Goal: Task Accomplishment & Management: Manage account settings

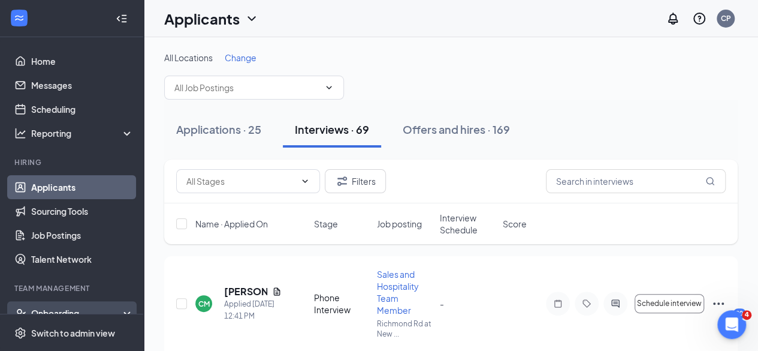
scroll to position [88, 0]
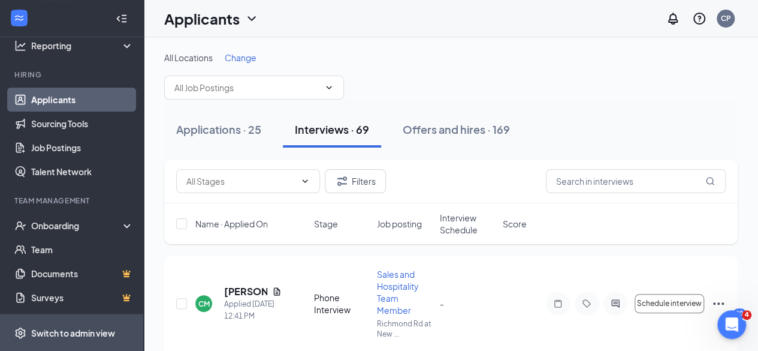
click at [71, 320] on span "Switch to admin view" at bounding box center [82, 332] width 103 height 37
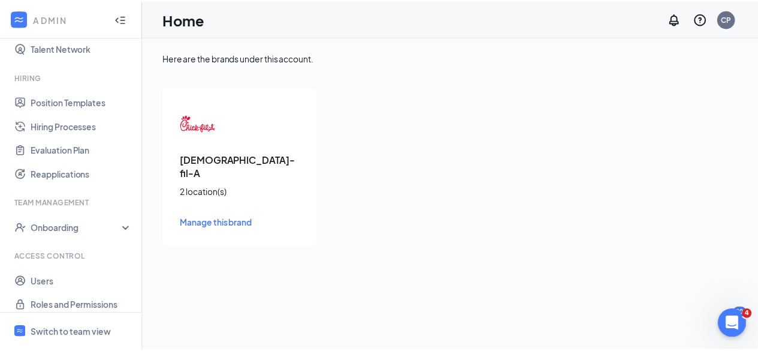
scroll to position [249, 0]
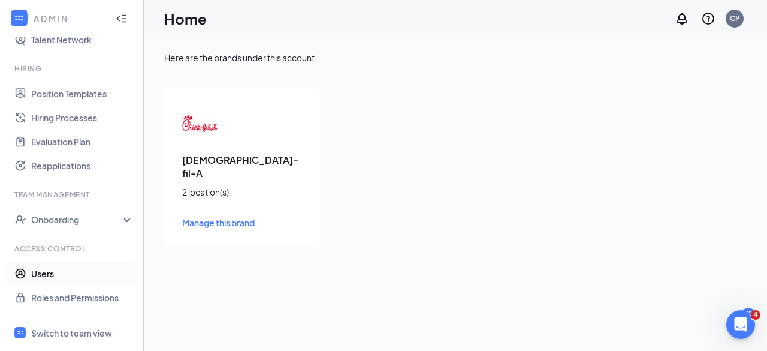
click at [47, 268] on link "Users" at bounding box center [82, 273] width 103 height 24
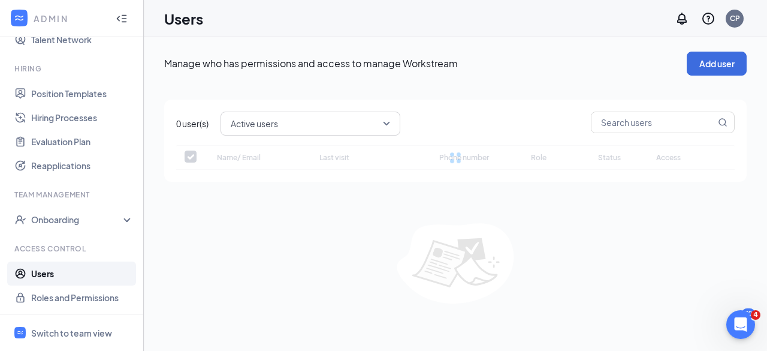
checkbox input "false"
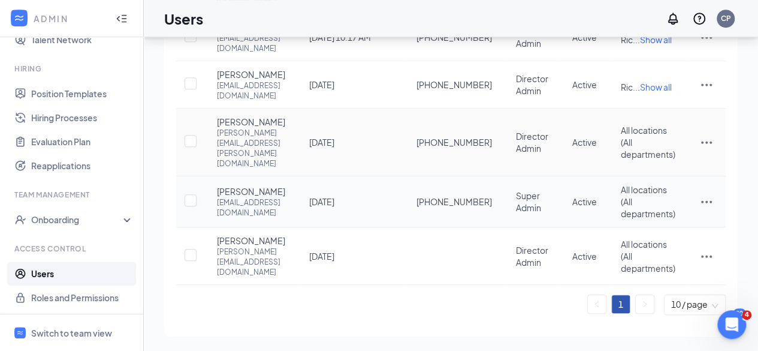
scroll to position [302, 0]
click at [711, 92] on icon "ActionsIcon" at bounding box center [707, 84] width 14 height 14
click at [652, 180] on span "Edit user" at bounding box center [647, 185] width 34 height 11
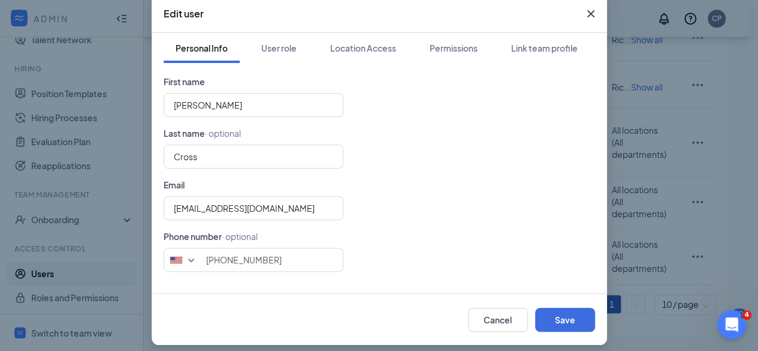
scroll to position [68, 0]
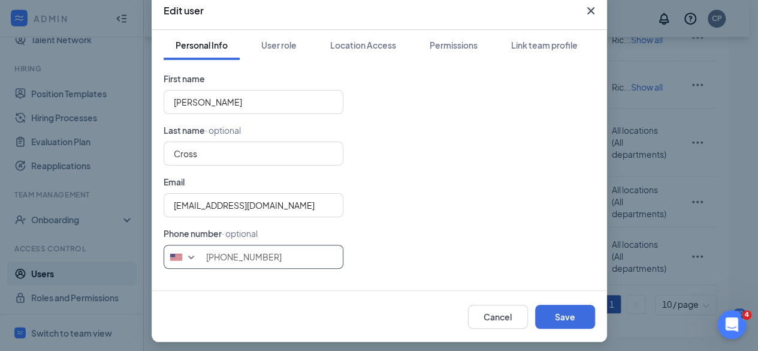
click at [281, 256] on input "[PHONE_NUMBER]" at bounding box center [254, 257] width 180 height 24
click at [272, 203] on input "[EMAIL_ADDRESS][DOMAIN_NAME]" at bounding box center [254, 205] width 180 height 24
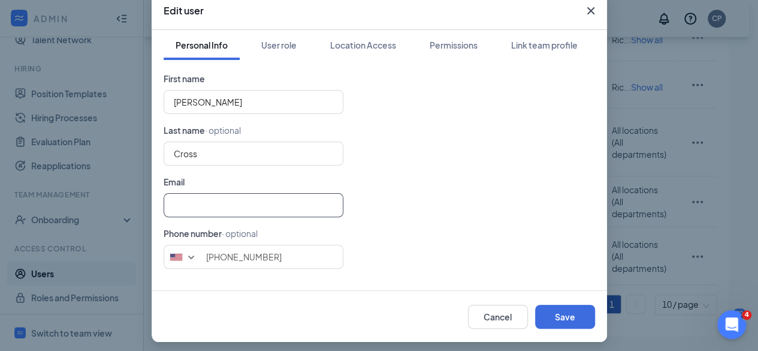
click at [272, 203] on input "text" at bounding box center [254, 205] width 180 height 24
type input "[EMAIL_ADDRESS][DOMAIN_NAME]"
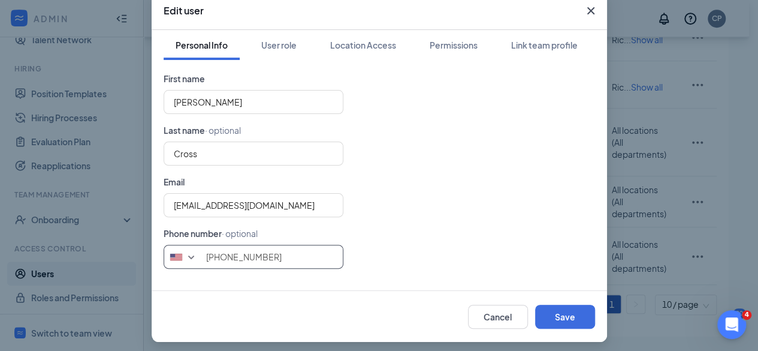
click at [282, 260] on input "[PHONE_NUMBER]" at bounding box center [254, 257] width 180 height 24
click at [282, 258] on input "[PHONE_NUMBER]" at bounding box center [254, 257] width 180 height 24
drag, startPoint x: 282, startPoint y: 258, endPoint x: 155, endPoint y: 249, distance: 127.4
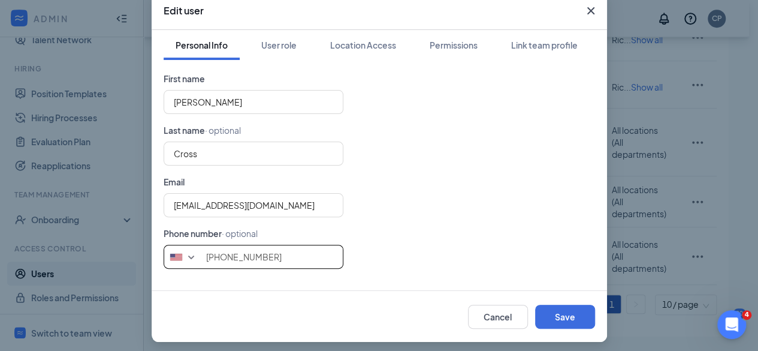
click at [155, 249] on div "Personal Info User role Location Access Permissions Link team profile First nam…" at bounding box center [380, 160] width 456 height 260
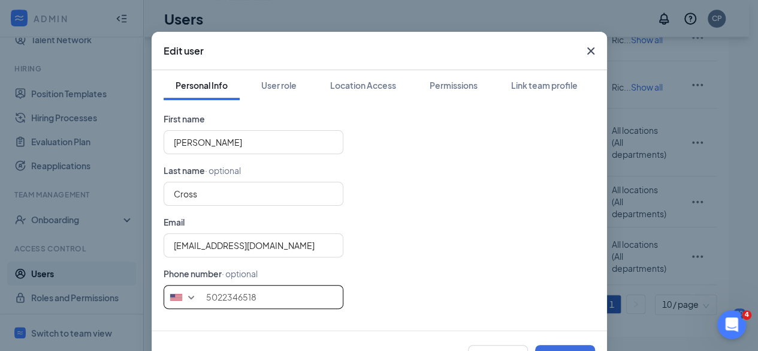
scroll to position [28, 0]
type input "5022346518"
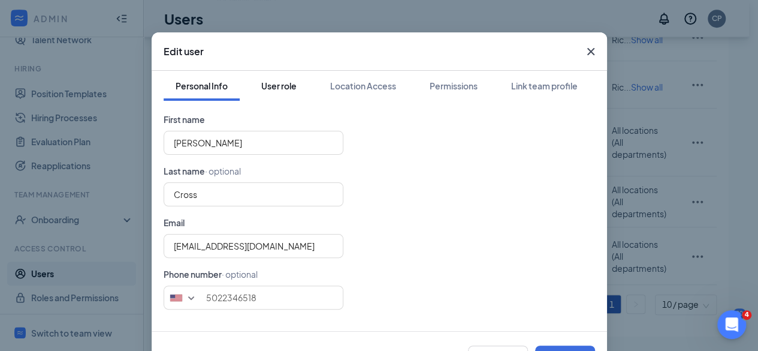
click at [284, 85] on div "User role" at bounding box center [278, 86] width 35 height 12
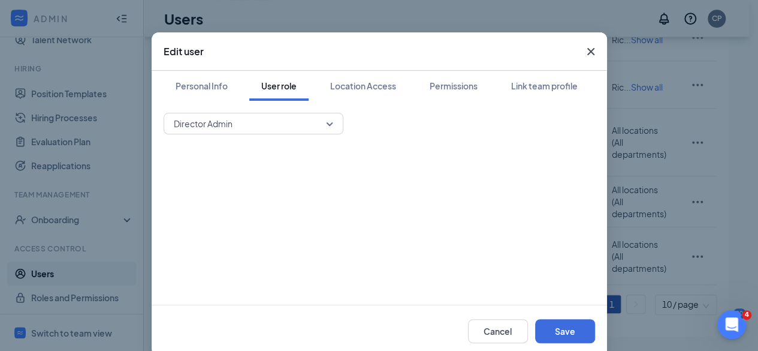
click at [306, 112] on div "Personal Info User role Location Access Permissions Link team profile Director …" at bounding box center [380, 188] width 456 height 234
click at [306, 127] on span "Director Admin" at bounding box center [248, 124] width 149 height 18
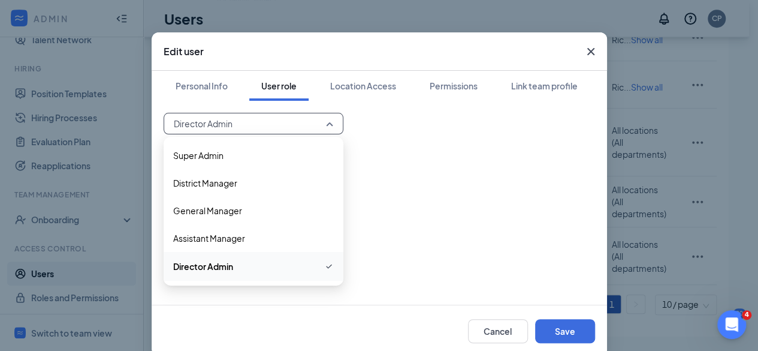
click at [276, 269] on span "Director Admin" at bounding box center [253, 266] width 161 height 14
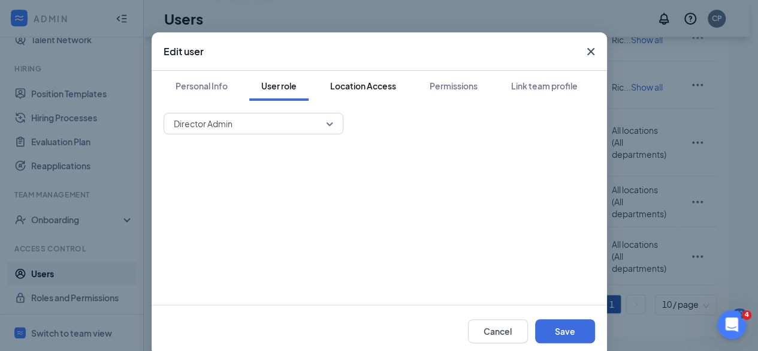
click at [360, 79] on button "Location Access" at bounding box center [363, 86] width 90 height 30
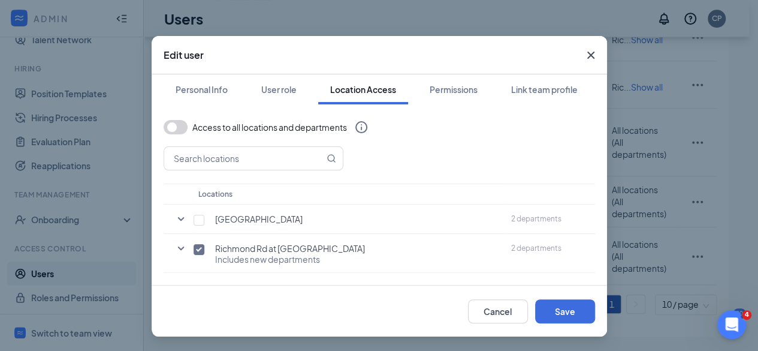
scroll to position [23, 0]
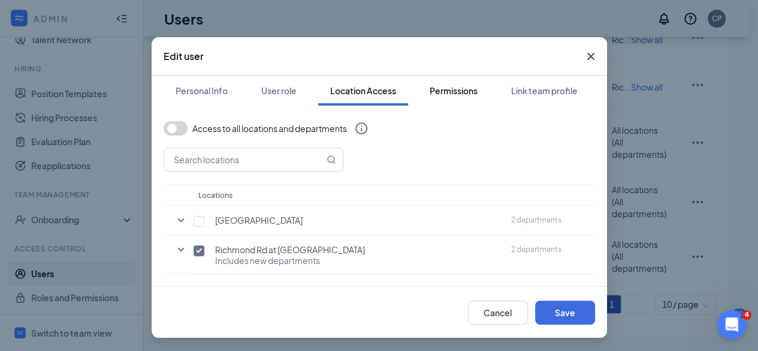
click at [440, 82] on button "Permissions" at bounding box center [454, 91] width 72 height 30
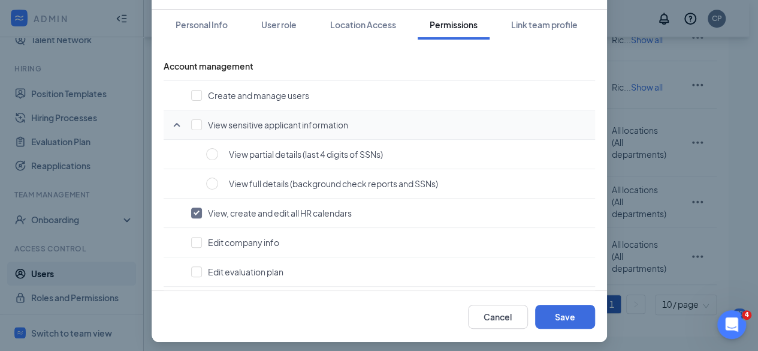
scroll to position [0, 0]
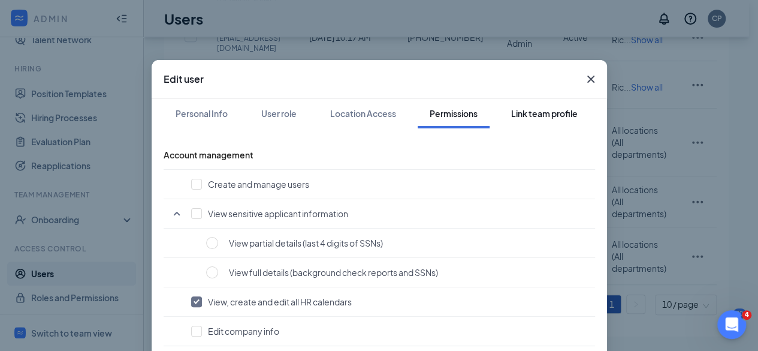
click at [554, 112] on div "Link team profile" at bounding box center [544, 113] width 67 height 12
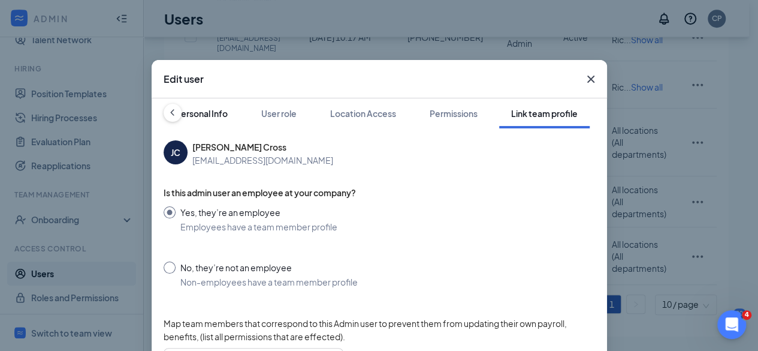
click at [195, 113] on div "Personal Info" at bounding box center [202, 113] width 52 height 12
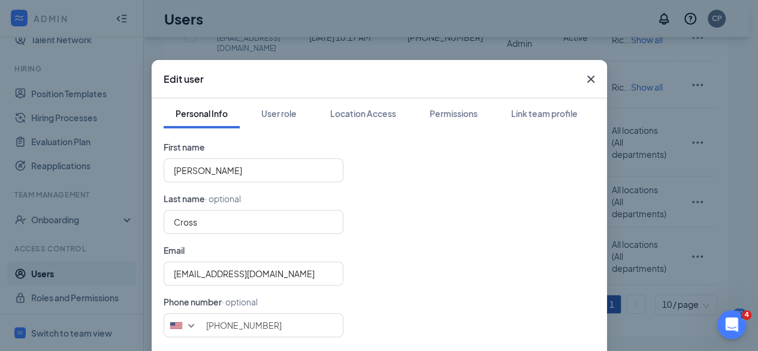
scroll to position [73, 0]
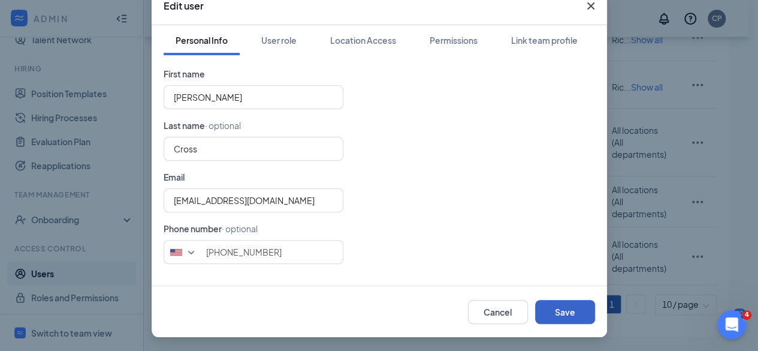
click at [546, 313] on button "Save" at bounding box center [565, 312] width 60 height 24
type input "5022346518"
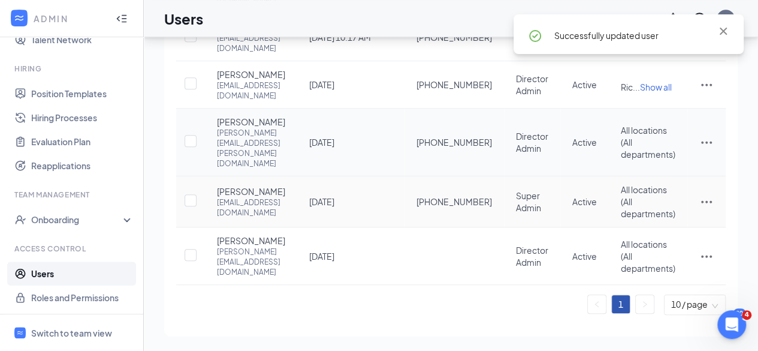
scroll to position [311, 0]
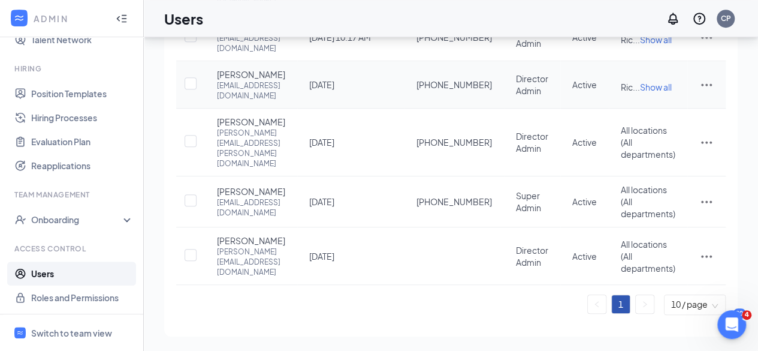
click at [703, 92] on icon "ActionsIcon" at bounding box center [707, 84] width 14 height 14
click at [662, 207] on span "Reset password" at bounding box center [662, 212] width 64 height 11
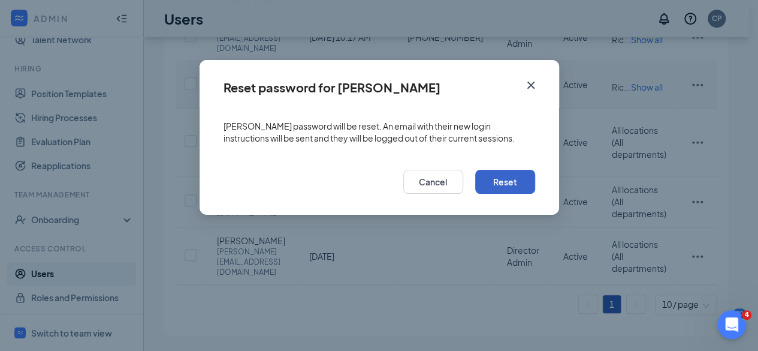
click at [504, 179] on button "Reset" at bounding box center [505, 182] width 60 height 24
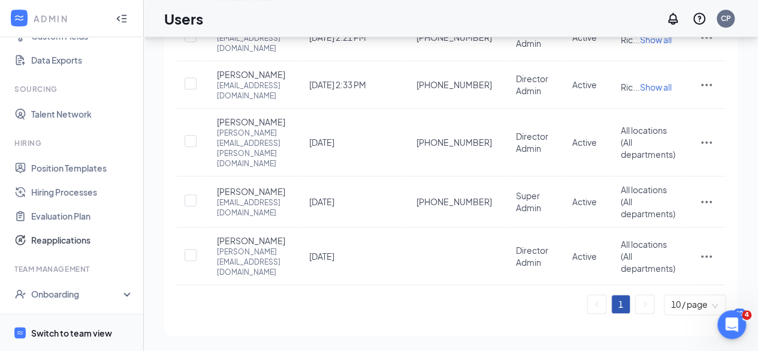
scroll to position [180, 0]
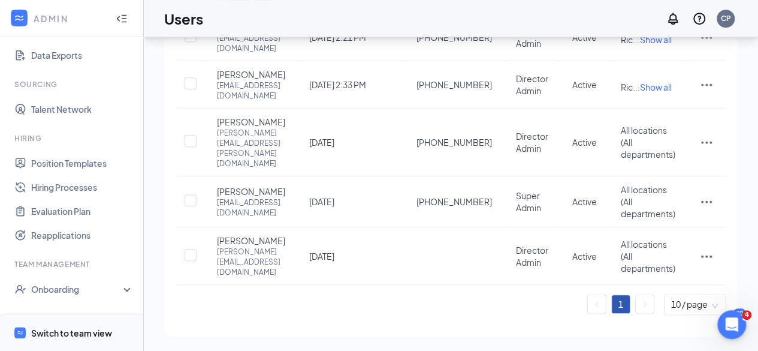
click at [84, 324] on span "Switch to team view" at bounding box center [82, 332] width 103 height 37
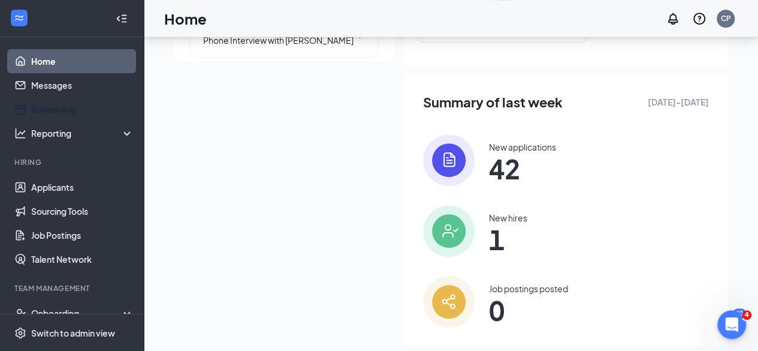
scroll to position [294, 0]
click at [67, 109] on link "Scheduling" at bounding box center [82, 109] width 103 height 24
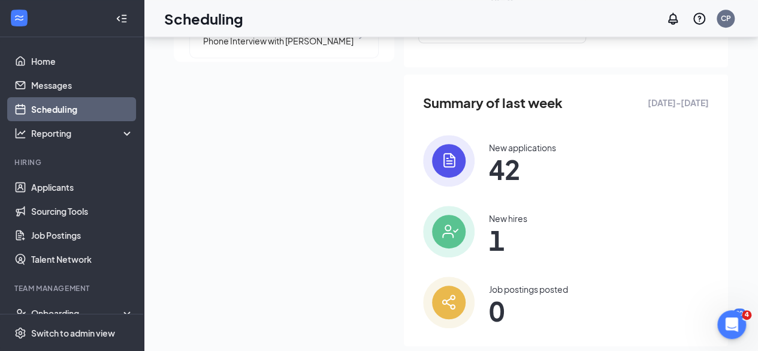
click at [67, 109] on link "Scheduling" at bounding box center [82, 109] width 103 height 24
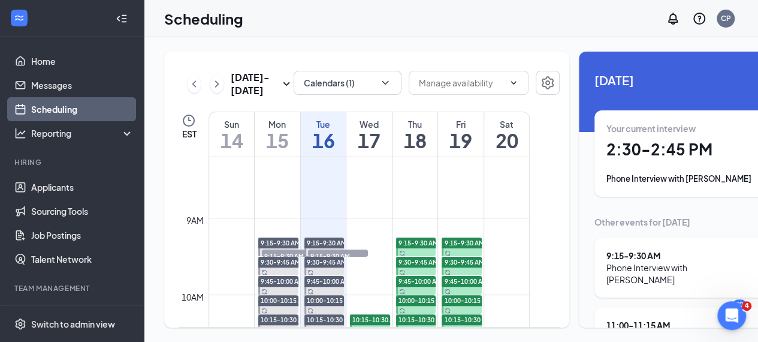
scroll to position [628, 0]
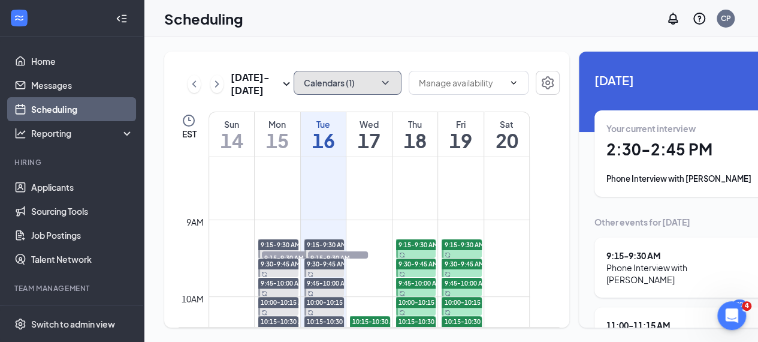
click at [350, 89] on button "Calendars (1)" at bounding box center [348, 83] width 108 height 24
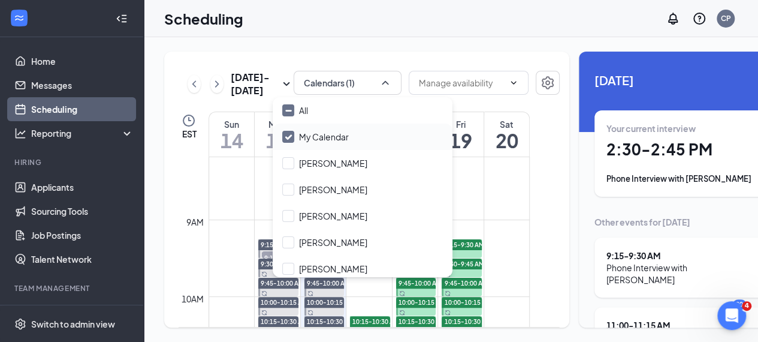
click at [290, 141] on input "My Calendar" at bounding box center [315, 137] width 67 height 12
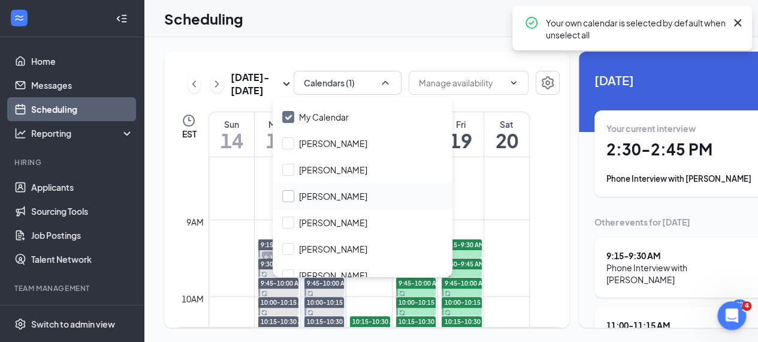
scroll to position [0, 0]
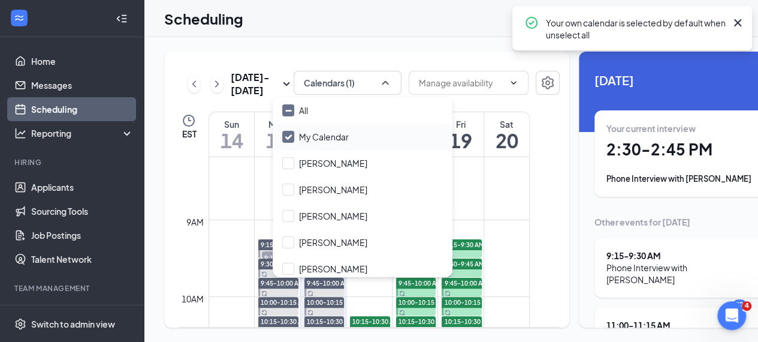
click at [289, 132] on input "My Calendar" at bounding box center [315, 137] width 67 height 12
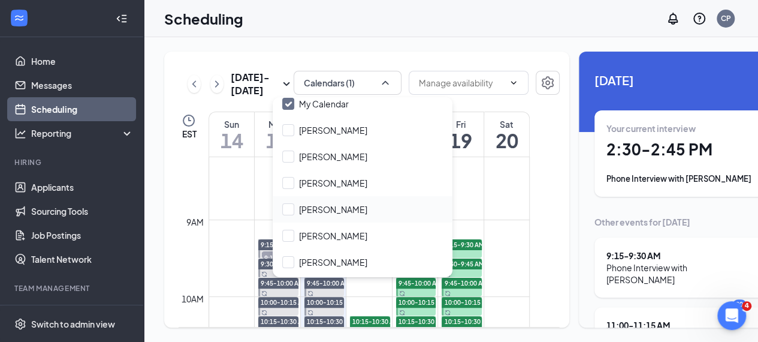
scroll to position [34, 0]
click at [287, 99] on input "My Calendar" at bounding box center [315, 103] width 67 height 12
checkbox input "true"
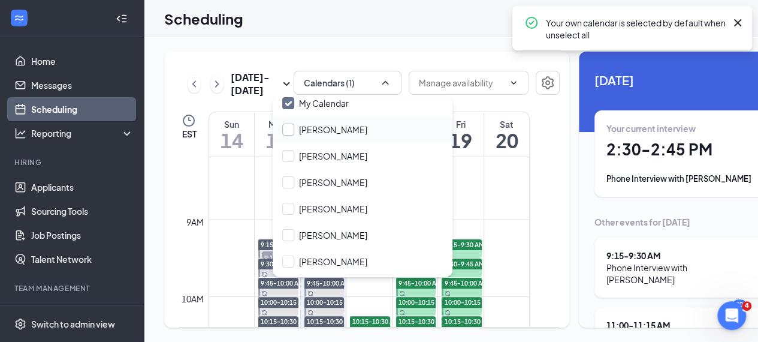
click at [286, 129] on input "[PERSON_NAME]" at bounding box center [324, 130] width 85 height 12
checkbox input "false"
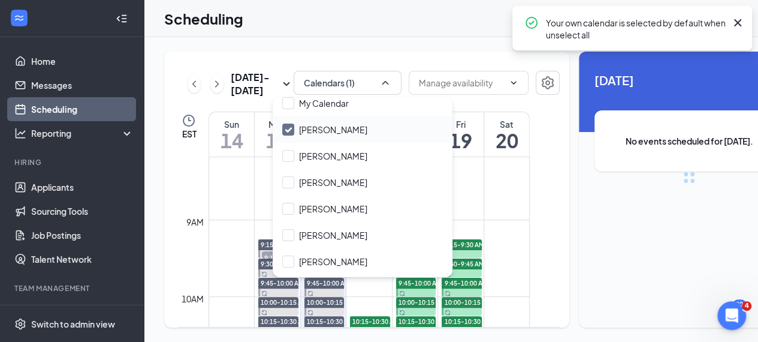
checkbox input "false"
checkbox input "true"
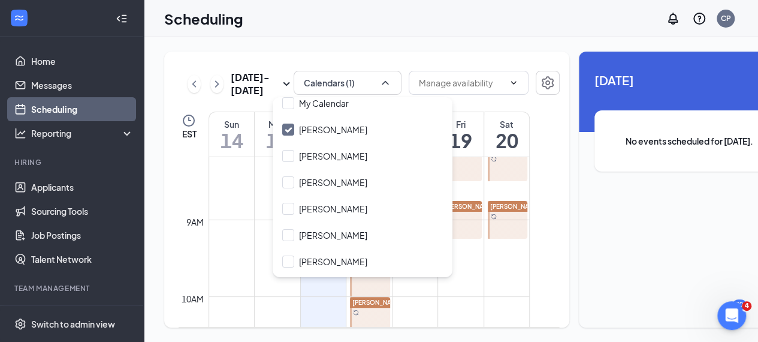
click at [516, 124] on div "[DATE] - [DATE] Calendars (1) EST Sun 14 Mon 15 Tue 16 Wed 17 Thu 18 Fri 19 Sat…" at bounding box center [366, 190] width 405 height 276
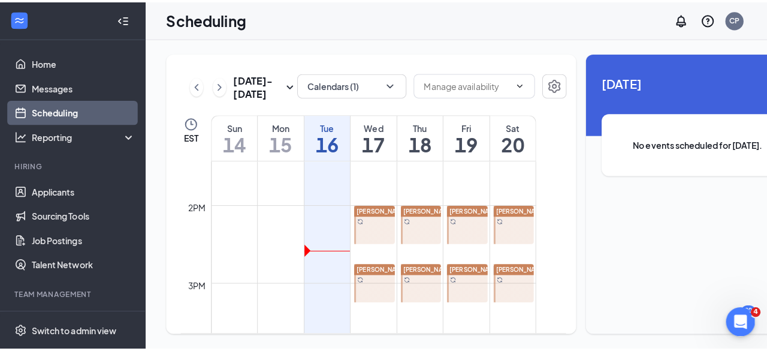
scroll to position [1029, 0]
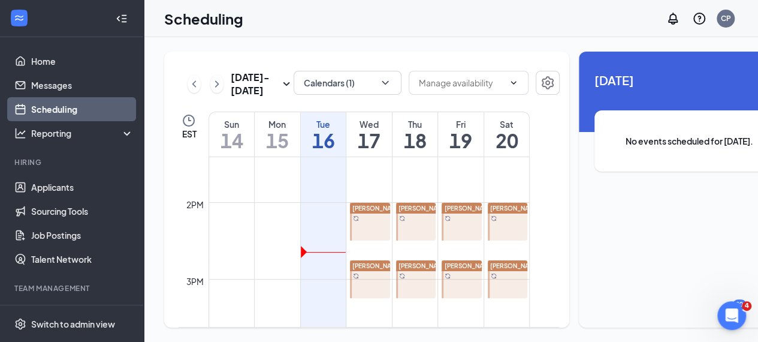
click at [448, 97] on div at bounding box center [469, 84] width 120 height 26
click at [49, 180] on link "Applicants" at bounding box center [82, 187] width 103 height 24
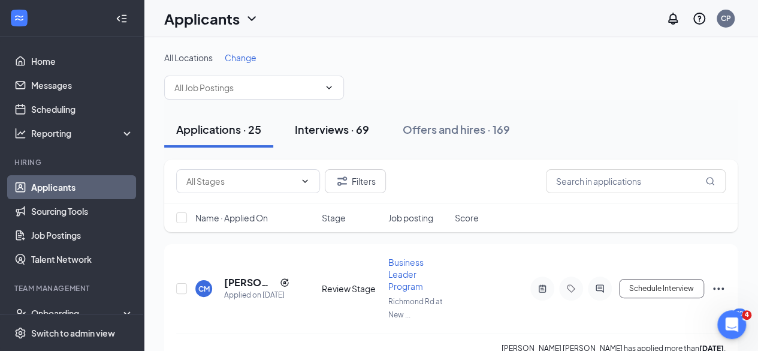
click at [357, 123] on div "Interviews · 69" at bounding box center [332, 129] width 74 height 15
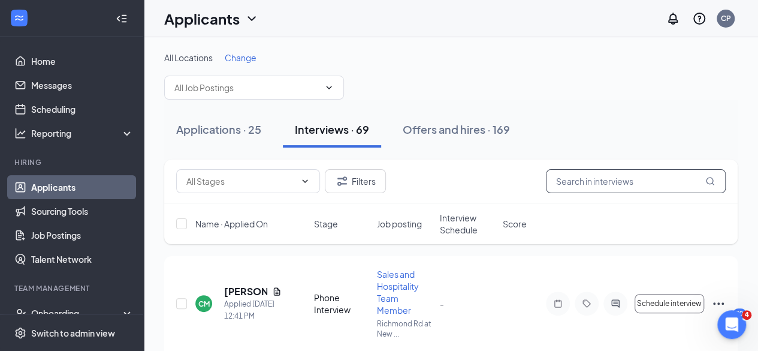
click at [601, 189] on input "text" at bounding box center [636, 181] width 180 height 24
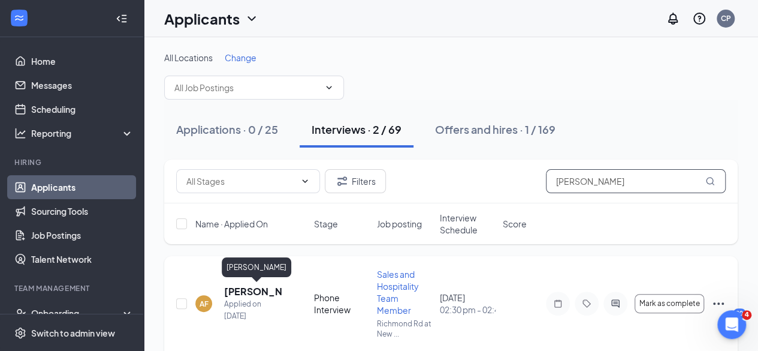
type input "[PERSON_NAME]"
click at [239, 292] on h5 "[PERSON_NAME]" at bounding box center [253, 291] width 58 height 13
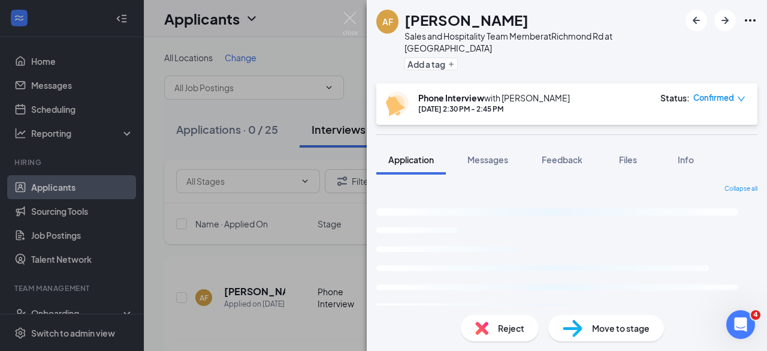
click at [353, 27] on img at bounding box center [350, 23] width 15 height 23
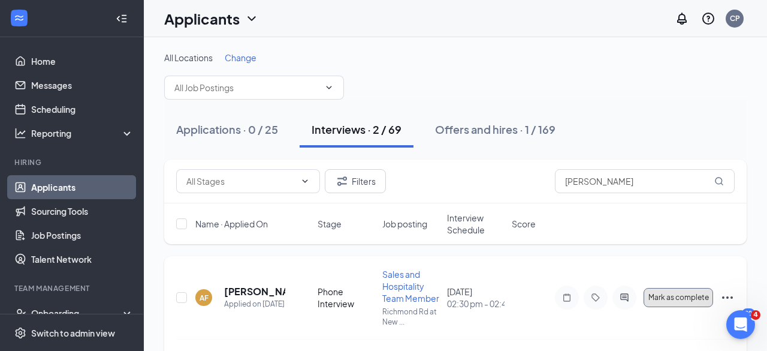
click at [676, 302] on span "Mark as complete" at bounding box center [679, 297] width 61 height 8
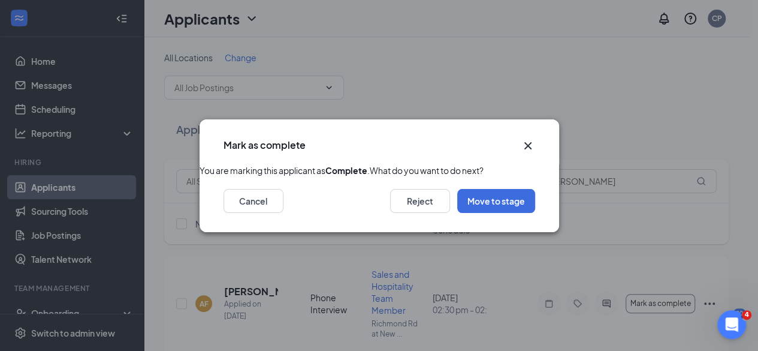
click at [526, 142] on icon "Cross" at bounding box center [527, 145] width 7 height 7
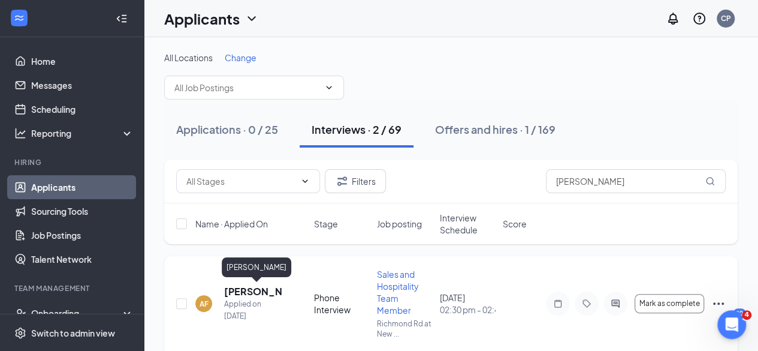
click at [239, 291] on h5 "[PERSON_NAME]" at bounding box center [253, 291] width 58 height 13
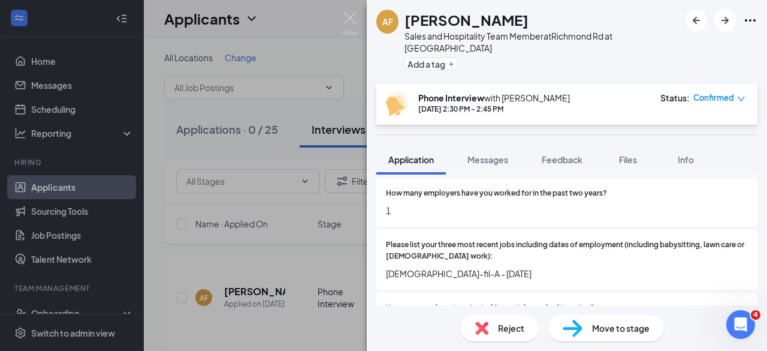
scroll to position [511, 0]
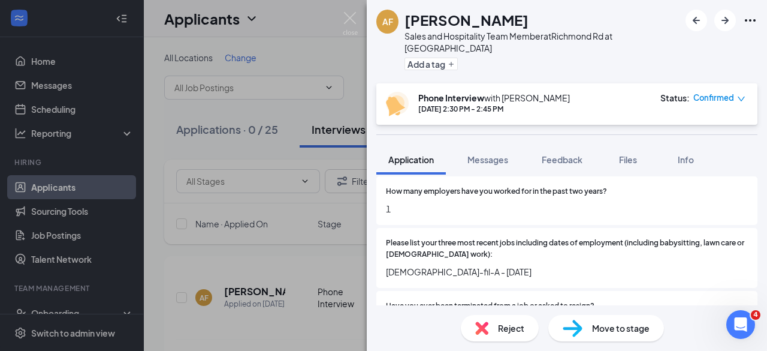
click at [600, 339] on div "Move to stage" at bounding box center [607, 328] width 116 height 26
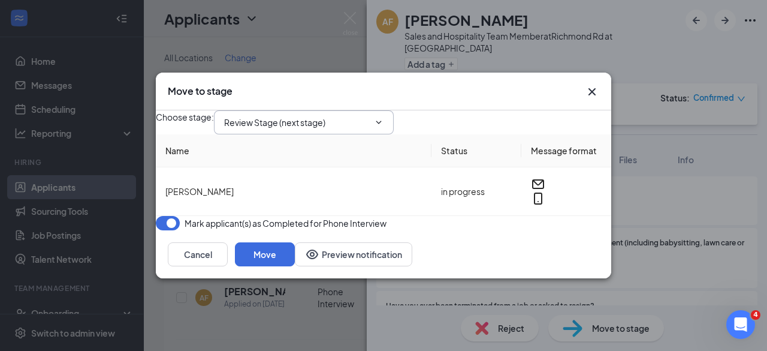
click at [333, 123] on span "Review Stage (next stage)" at bounding box center [304, 122] width 180 height 24
click at [369, 119] on input "Review Stage (next stage)" at bounding box center [296, 122] width 145 height 13
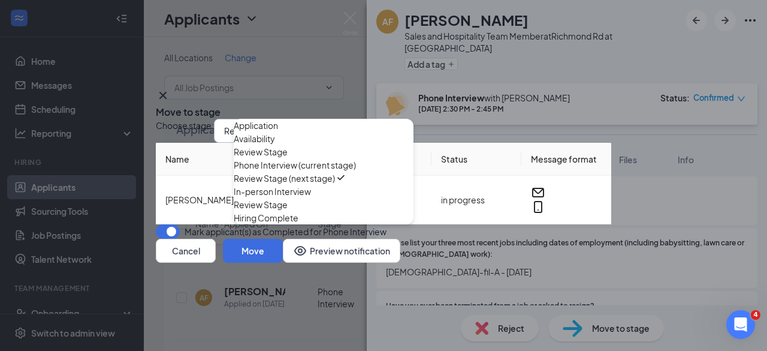
scroll to position [41, 0]
click at [317, 198] on div "In-person Interview" at bounding box center [324, 191] width 180 height 13
type input "In-person Interview"
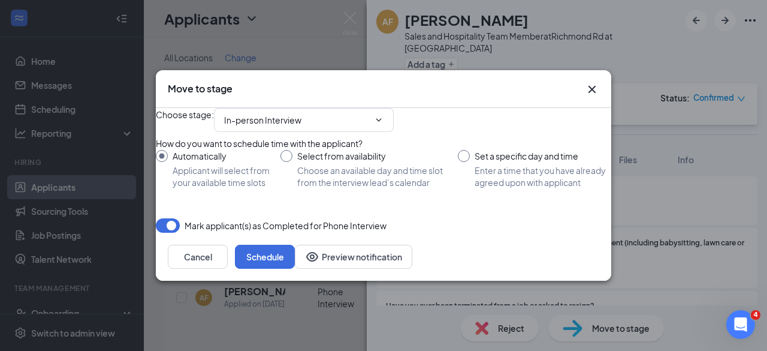
click at [305, 155] on input "Select from availability Choose an available day and time slot from the intervi…" at bounding box center [369, 169] width 177 height 38
radio input "true"
radio input "false"
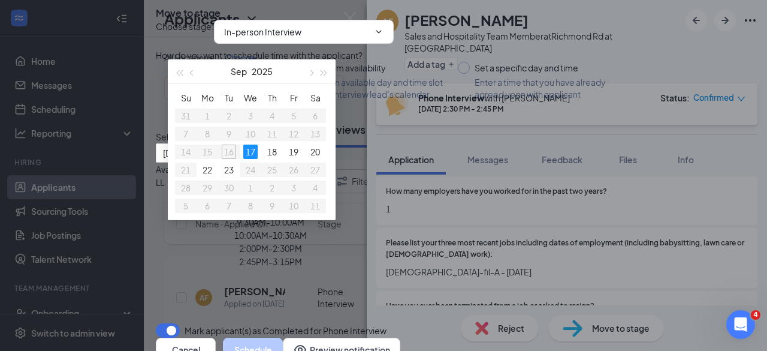
scroll to position [43, 0]
click at [274, 152] on div "18" at bounding box center [272, 152] width 14 height 14
click at [386, 215] on div "2:00PM - 2:30PM" at bounding box center [271, 221] width 230 height 13
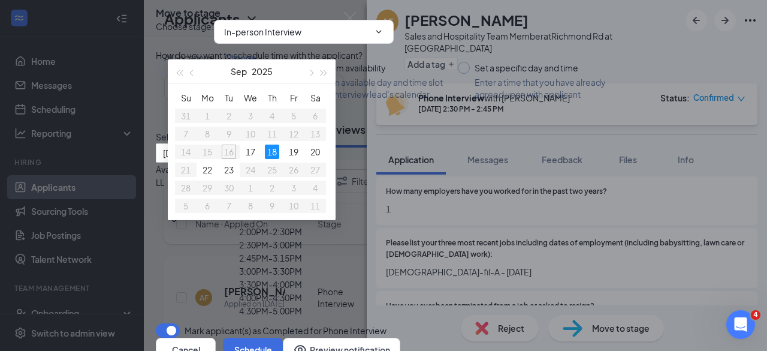
click at [356, 253] on div "[DATE] Available time slots on LL LL 8:00AM - 8:30AM 8:45AM - 9:15AM 2:00PM - 2…" at bounding box center [384, 233] width 456 height 180
type input "[DATE]"
click at [270, 149] on div "18" at bounding box center [272, 152] width 14 height 14
click at [355, 143] on div "[DATE] Available time slots on LL LL 8:00AM - 8:30AM 8:45AM - 9:15AM 2:00PM - 2…" at bounding box center [384, 233] width 456 height 180
click at [320, 214] on div "Su Mo Tu We Th Fr Sa 31 1 2 3 4 5 6 7 8 9 10 11 12 13 14 15 16 17 18 19 20 21 2…" at bounding box center [252, 152] width 168 height 136
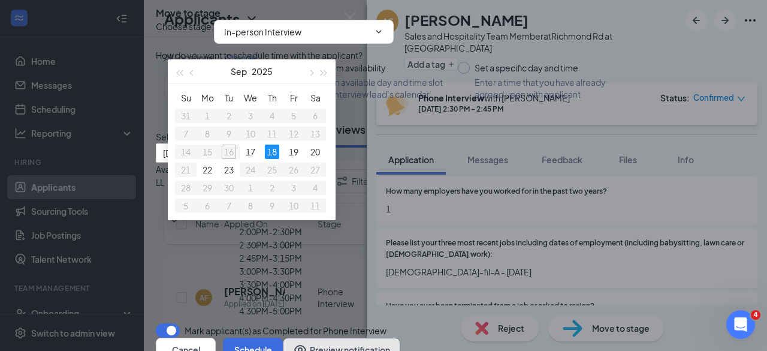
click at [283, 338] on button "Preview notification" at bounding box center [342, 350] width 118 height 24
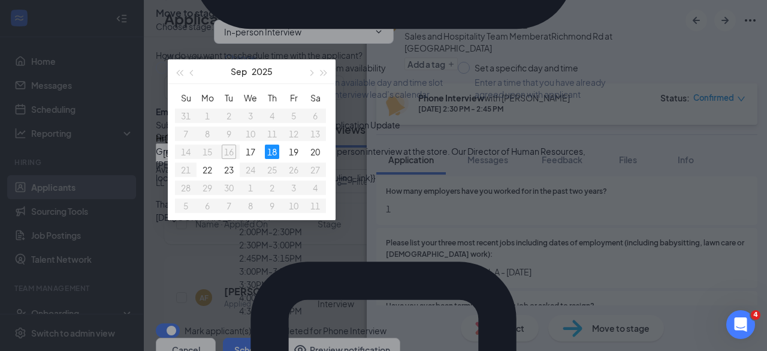
click at [224, 75] on div "[DATE]" at bounding box center [252, 71] width 104 height 24
click at [236, 59] on button "Sep" at bounding box center [239, 71] width 16 height 24
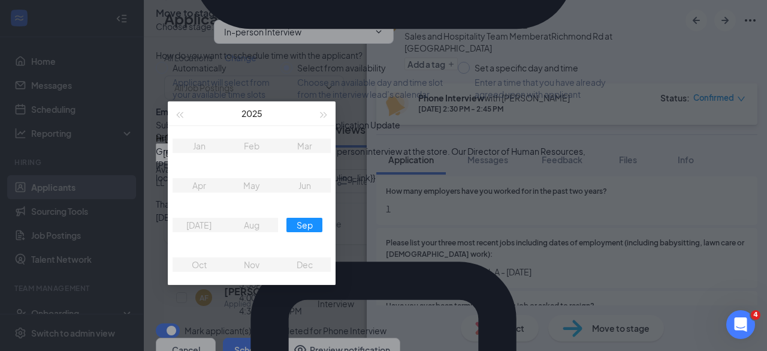
click at [384, 131] on div "Subject: [[DEMOGRAPHIC_DATA]-fil-A] Job Application Update" at bounding box center [384, 124] width 456 height 13
click at [244, 106] on button "2025" at bounding box center [252, 113] width 21 height 24
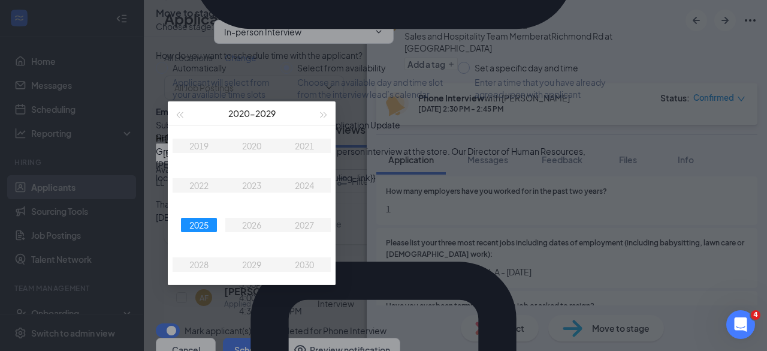
click at [595, 47] on div "Preview notification [PERSON_NAME] from the In-person Interview of the position…" at bounding box center [384, 175] width 456 height 1140
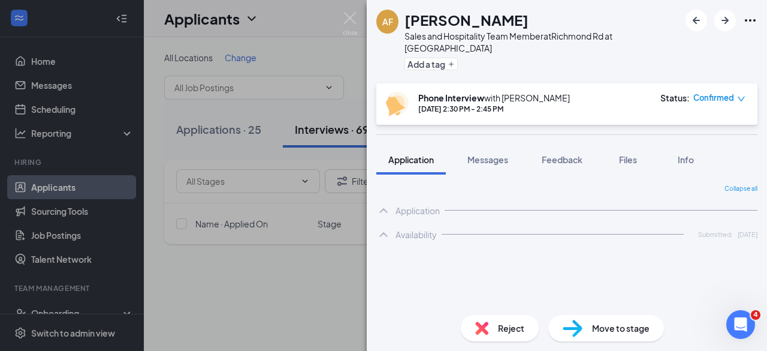
click at [347, 18] on img at bounding box center [350, 23] width 15 height 23
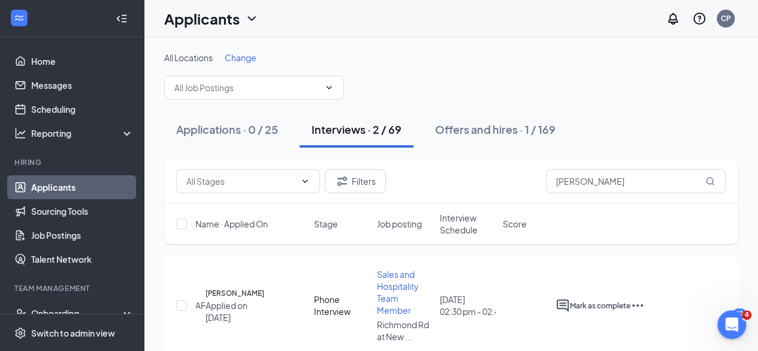
click at [598, 134] on div "Applications · 0 / 25 Interviews · 2 / 69 Offers and hires · 1 / 169" at bounding box center [451, 130] width 574 height 36
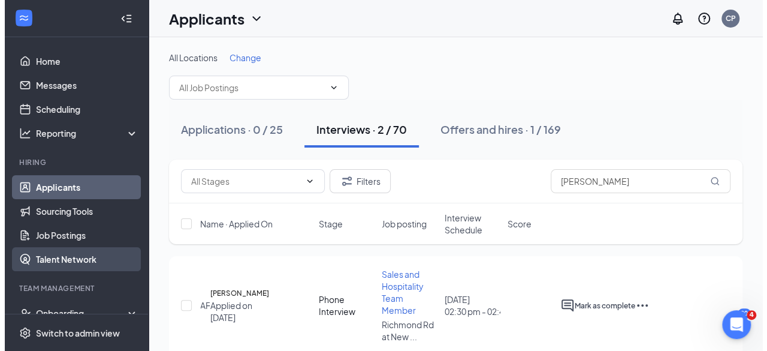
scroll to position [88, 0]
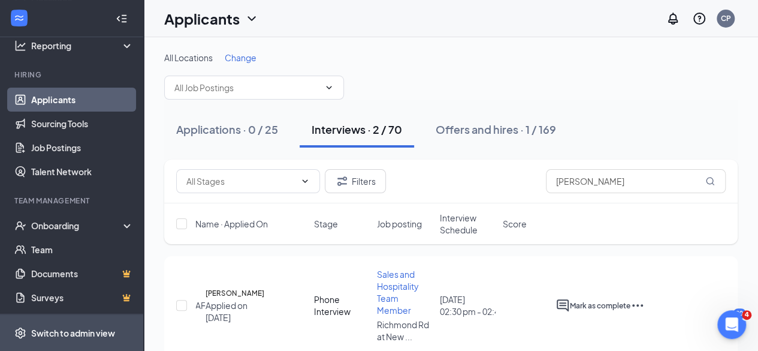
click at [75, 327] on div "Switch to admin view" at bounding box center [73, 333] width 84 height 12
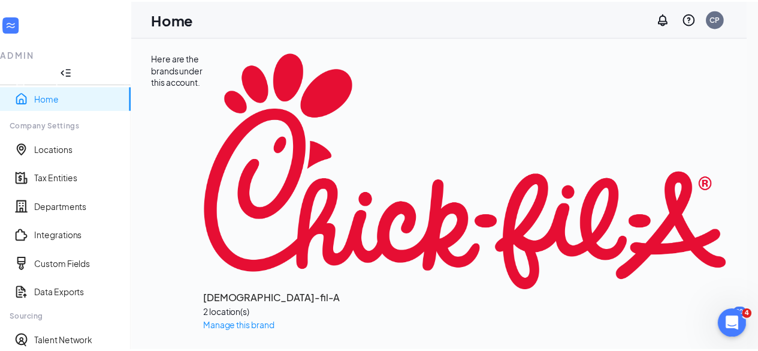
scroll to position [249, 0]
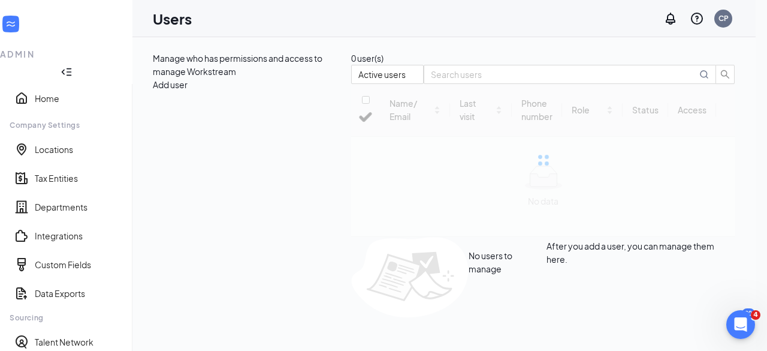
checkbox input "false"
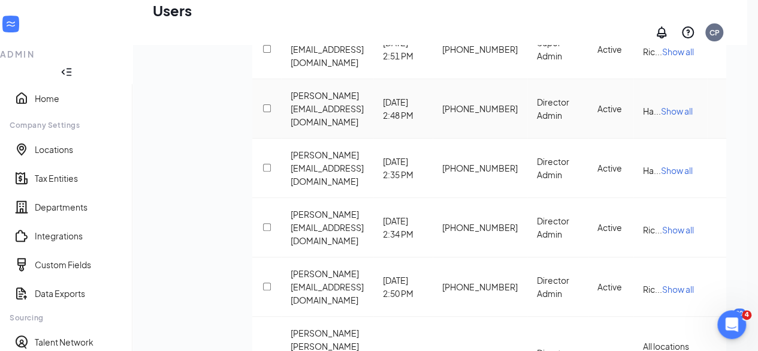
scroll to position [118, 0]
click at [717, 108] on icon "ActionsIcon" at bounding box center [717, 108] width 0 height 0
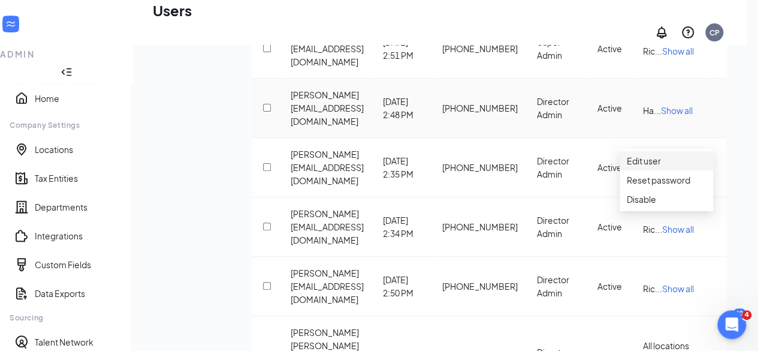
click at [661, 164] on span "Edit user" at bounding box center [644, 160] width 34 height 11
type input "(304) 389-7993"
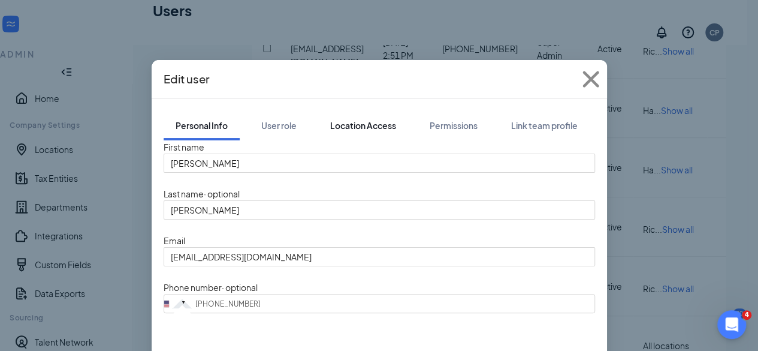
click at [357, 119] on div "Location Access" at bounding box center [363, 125] width 66 height 12
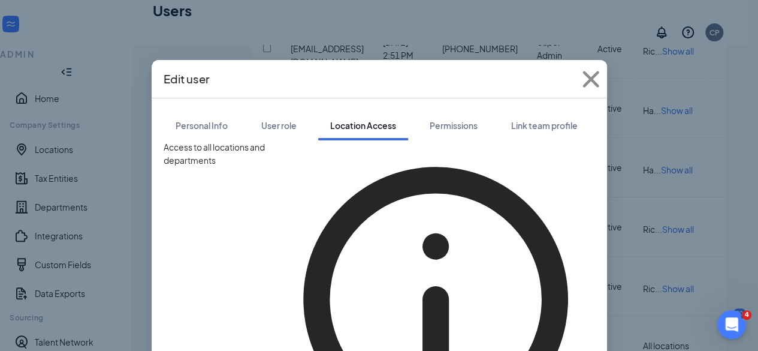
click at [164, 150] on button "button" at bounding box center [164, 293] width 0 height 306
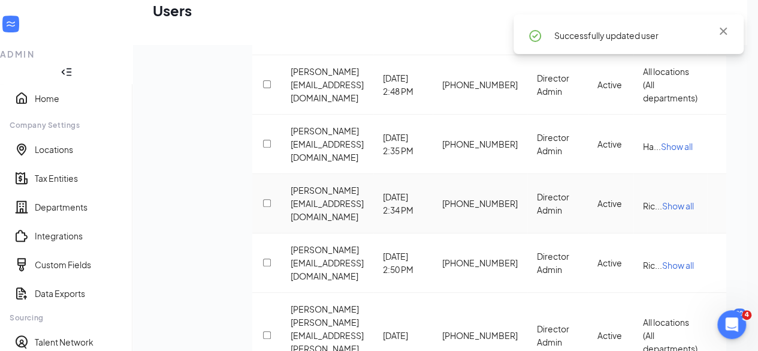
scroll to position [143, 0]
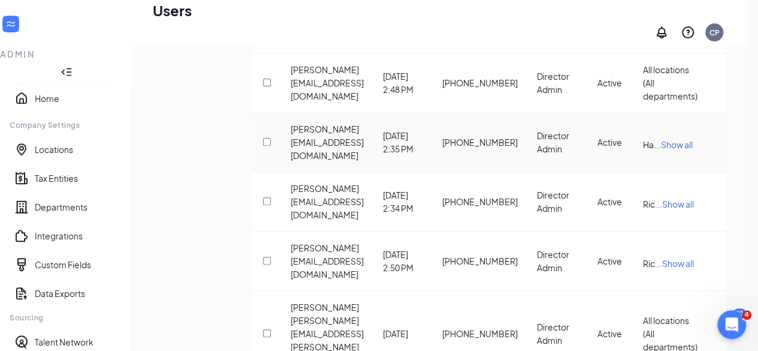
click at [717, 142] on icon "ActionsIcon" at bounding box center [717, 142] width 0 height 0
click at [670, 201] on span "Edit user" at bounding box center [666, 198] width 79 height 13
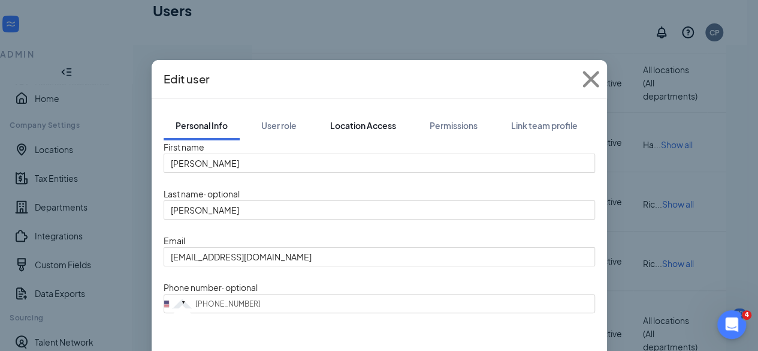
click at [356, 119] on div "Location Access" at bounding box center [363, 125] width 66 height 12
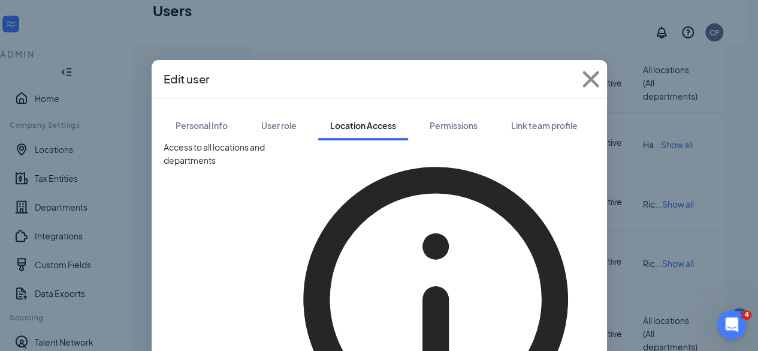
click at [164, 152] on button "button" at bounding box center [164, 293] width 0 height 306
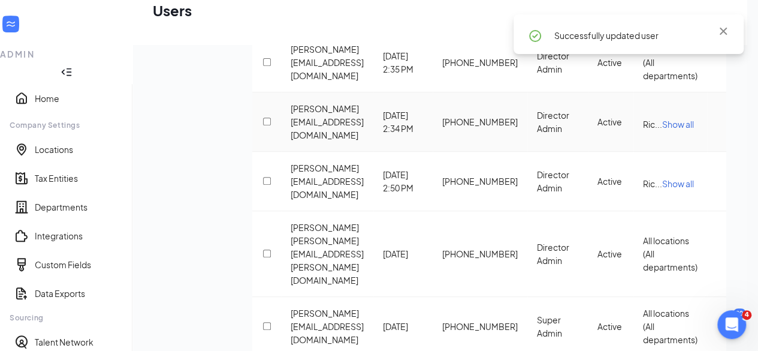
scroll to position [226, 0]
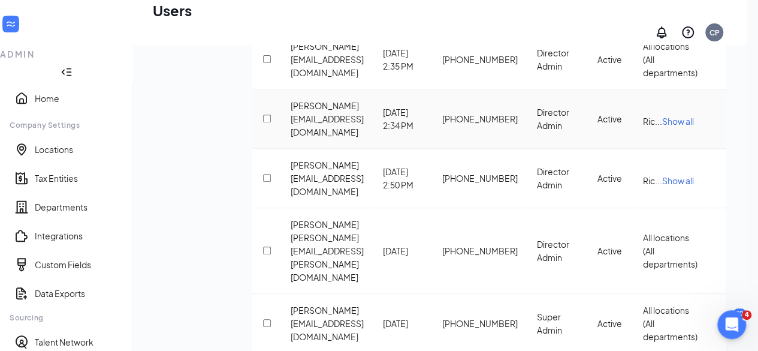
click at [717, 119] on icon "ActionsIcon" at bounding box center [717, 119] width 0 height 0
click at [671, 183] on span "Edit user" at bounding box center [666, 178] width 79 height 13
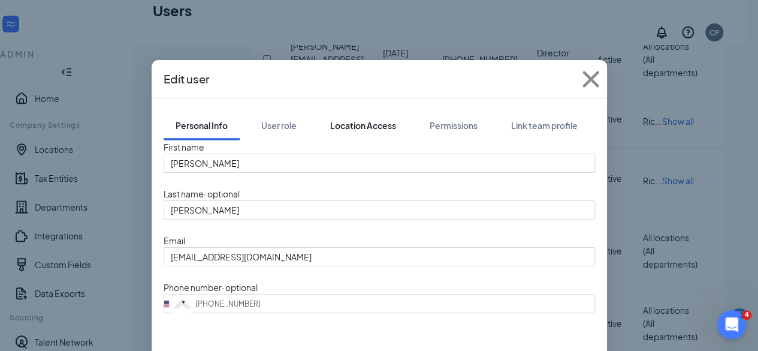
click at [368, 119] on div "Location Access" at bounding box center [363, 125] width 66 height 12
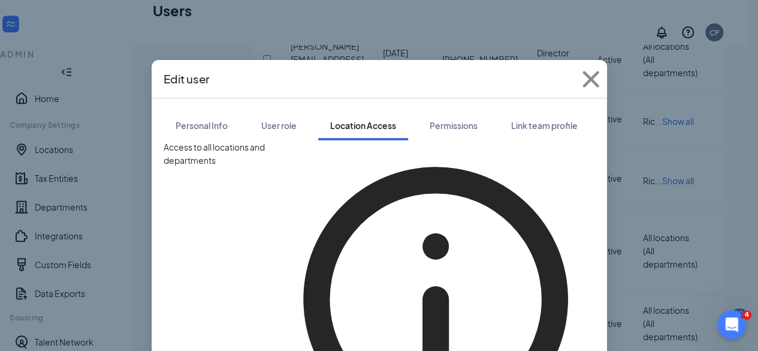
click at [164, 152] on button "button" at bounding box center [164, 293] width 0 height 306
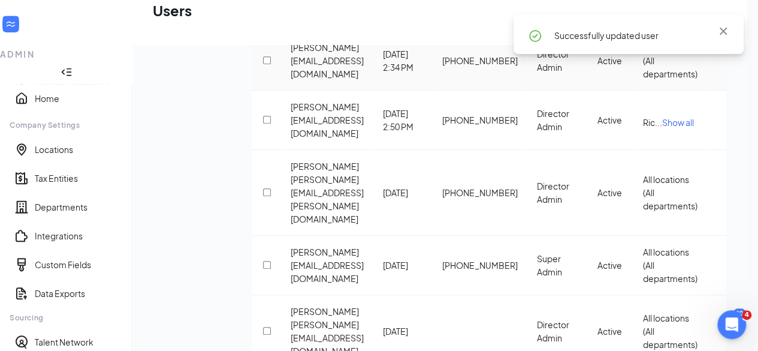
scroll to position [287, 0]
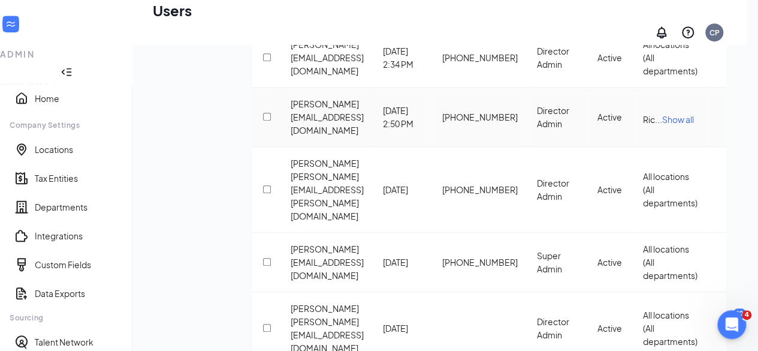
click at [717, 117] on icon "ActionsIcon" at bounding box center [717, 117] width 0 height 0
click at [686, 180] on span "Edit user" at bounding box center [666, 179] width 79 height 13
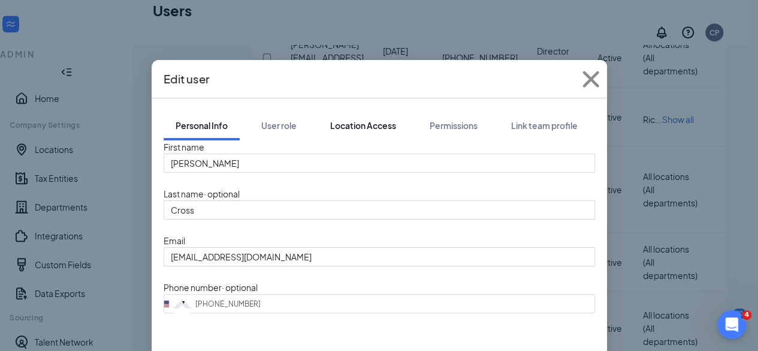
click at [357, 119] on div "Location Access" at bounding box center [363, 125] width 66 height 12
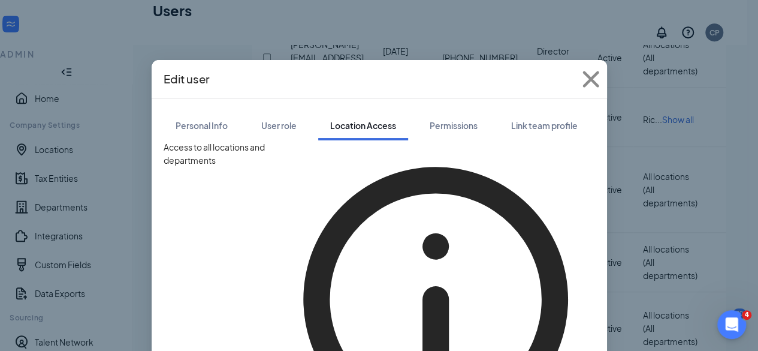
click at [164, 152] on button "button" at bounding box center [164, 293] width 0 height 306
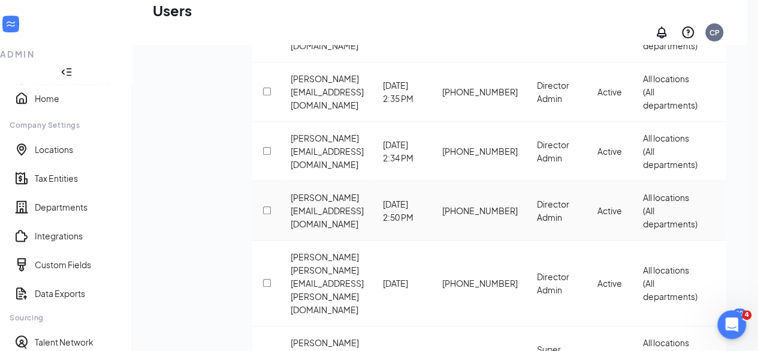
scroll to position [156, 0]
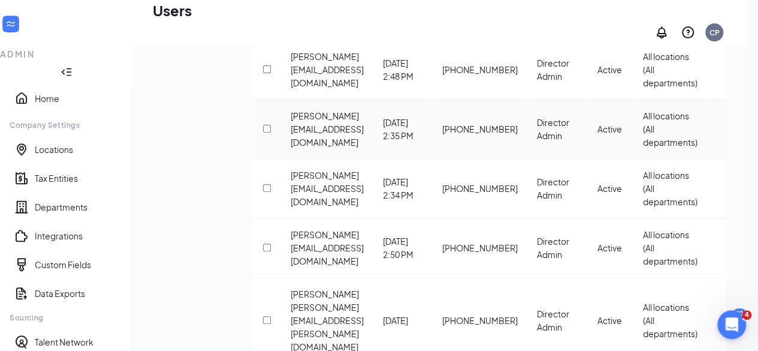
click at [717, 129] on icon "ActionsIcon" at bounding box center [717, 129] width 0 height 0
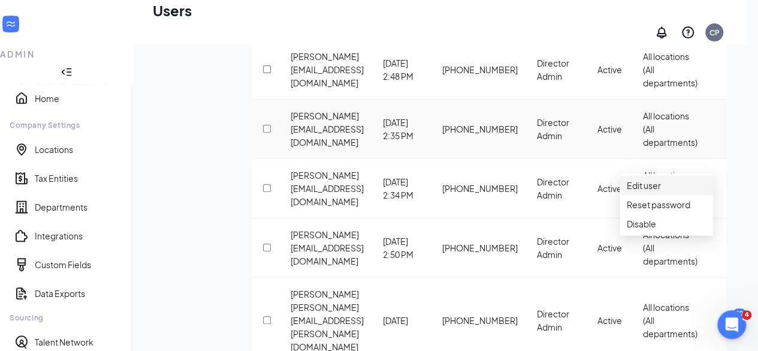
click at [676, 190] on span "Edit user" at bounding box center [666, 185] width 79 height 13
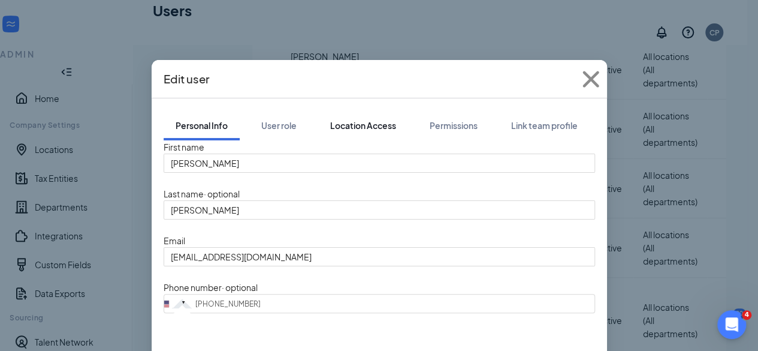
click at [363, 119] on div "Location Access" at bounding box center [363, 125] width 66 height 12
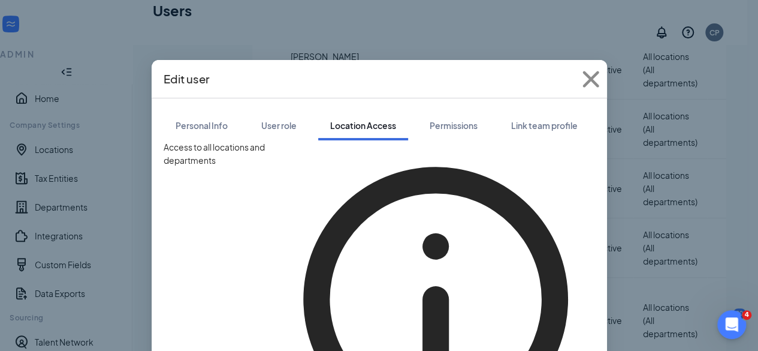
click at [164, 153] on button "button" at bounding box center [164, 293] width 0 height 306
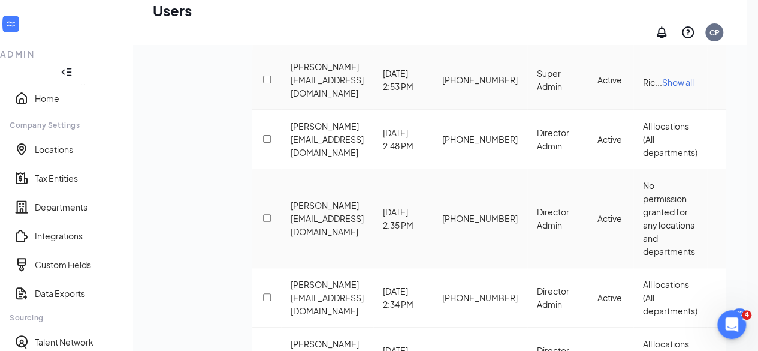
scroll to position [88, 0]
click at [717, 79] on icon "ActionsIcon" at bounding box center [717, 79] width 0 height 0
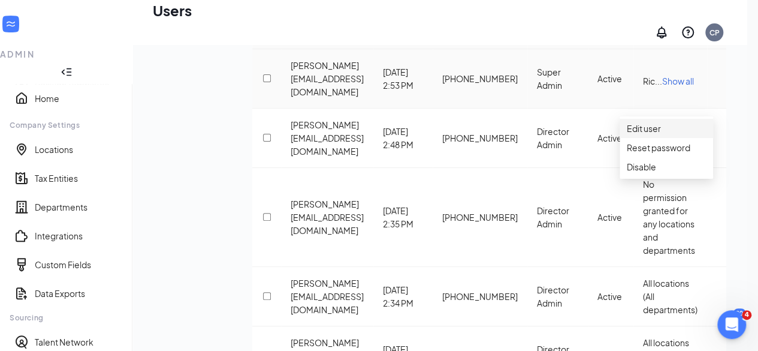
click at [661, 129] on span "Edit user" at bounding box center [644, 128] width 34 height 11
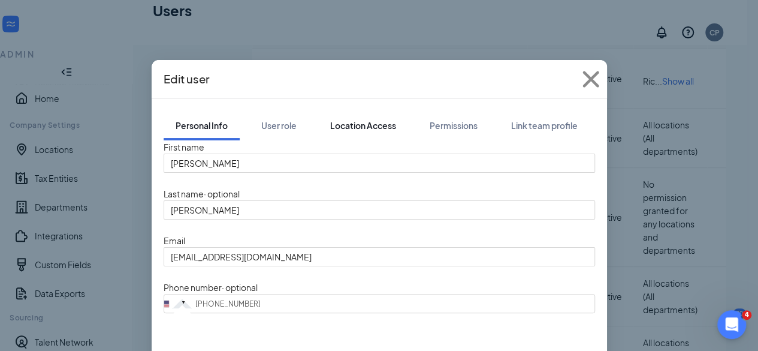
click at [347, 119] on div "Location Access" at bounding box center [363, 125] width 66 height 12
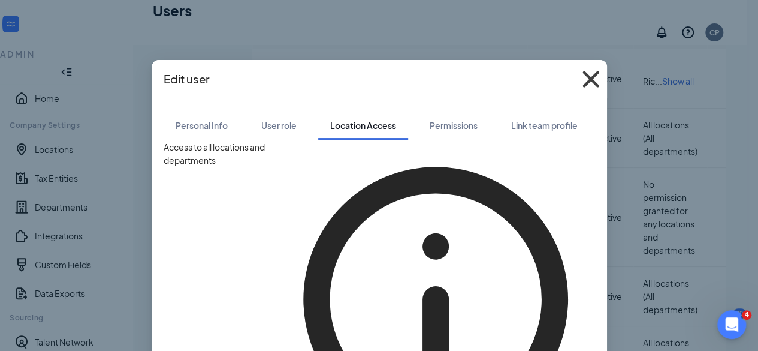
click at [585, 83] on icon "Cross" at bounding box center [591, 79] width 32 height 32
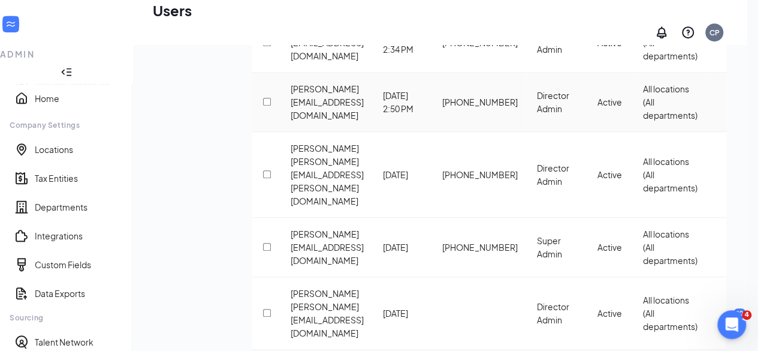
scroll to position [324, 0]
